Goal: Task Accomplishment & Management: Manage account settings

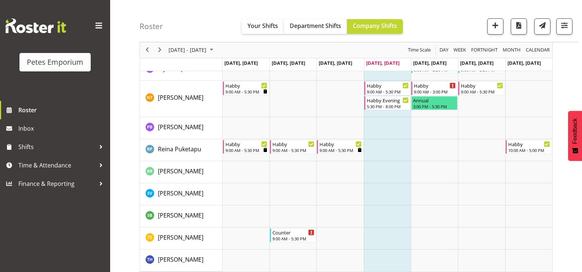
scroll to position [680, 0]
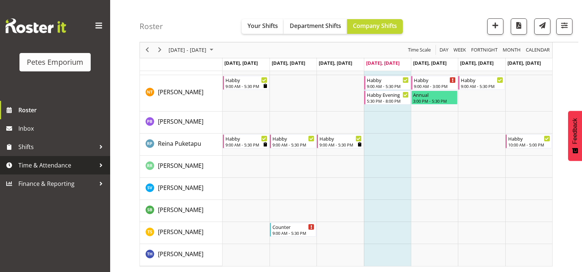
click at [73, 158] on link "Time & Attendance" at bounding box center [55, 165] width 110 height 18
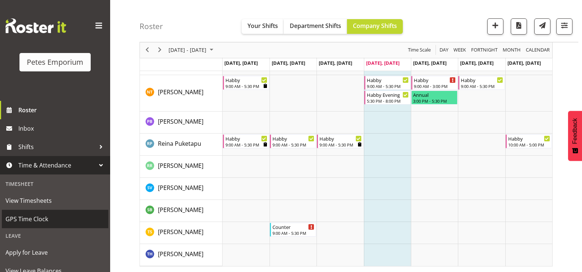
click at [64, 216] on span "GPS Time Clock" at bounding box center [55, 218] width 99 height 11
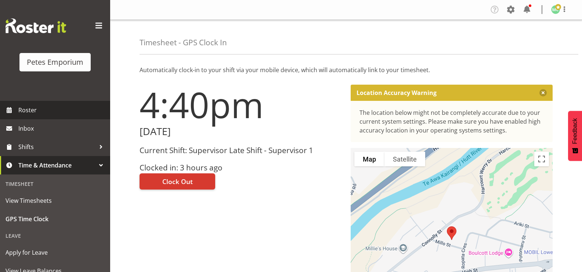
click at [52, 108] on span "Roster" at bounding box center [62, 109] width 88 height 11
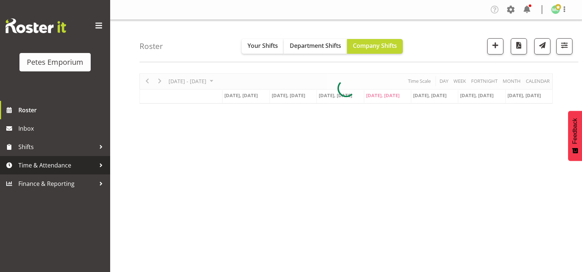
click at [57, 172] on link "Time & Attendance" at bounding box center [55, 165] width 110 height 18
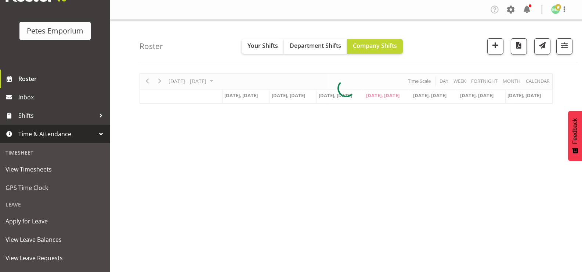
scroll to position [65, 0]
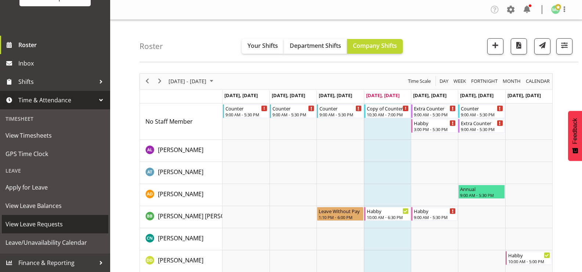
click at [61, 219] on span "View Leave Requests" at bounding box center [55, 223] width 99 height 11
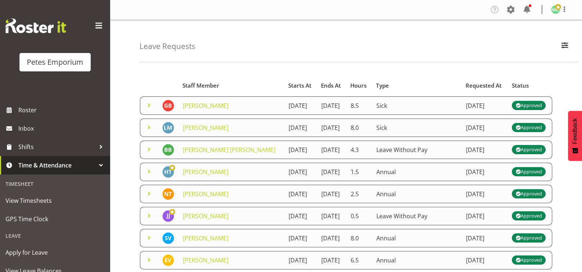
click at [147, 107] on span at bounding box center [149, 105] width 9 height 9
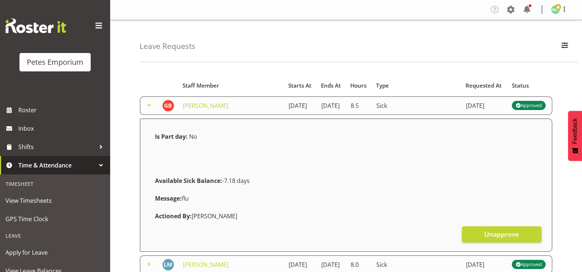
click at [147, 107] on span at bounding box center [149, 105] width 9 height 9
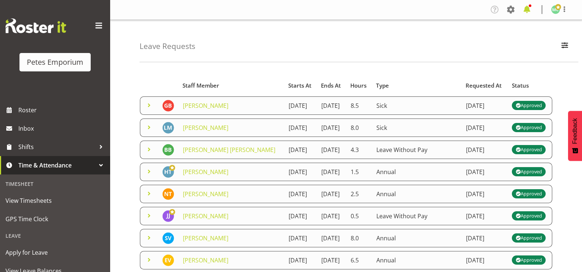
click at [526, 8] on span at bounding box center [527, 10] width 12 height 12
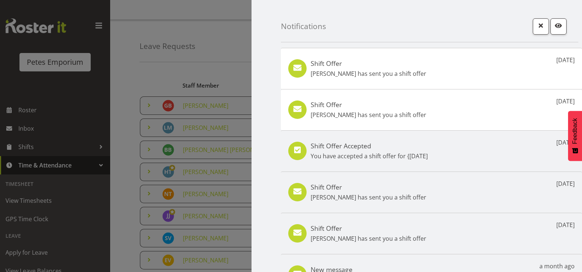
click at [484, 63] on div "Shift Offer Jodine Bunn has sent you a shift offer 7 days ago" at bounding box center [431, 68] width 301 height 41
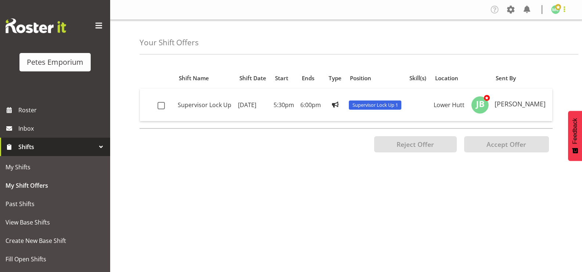
click at [563, 11] on span at bounding box center [564, 9] width 9 height 9
click at [541, 37] on link "Log Out" at bounding box center [534, 38] width 71 height 13
